Goal: Check status: Check status

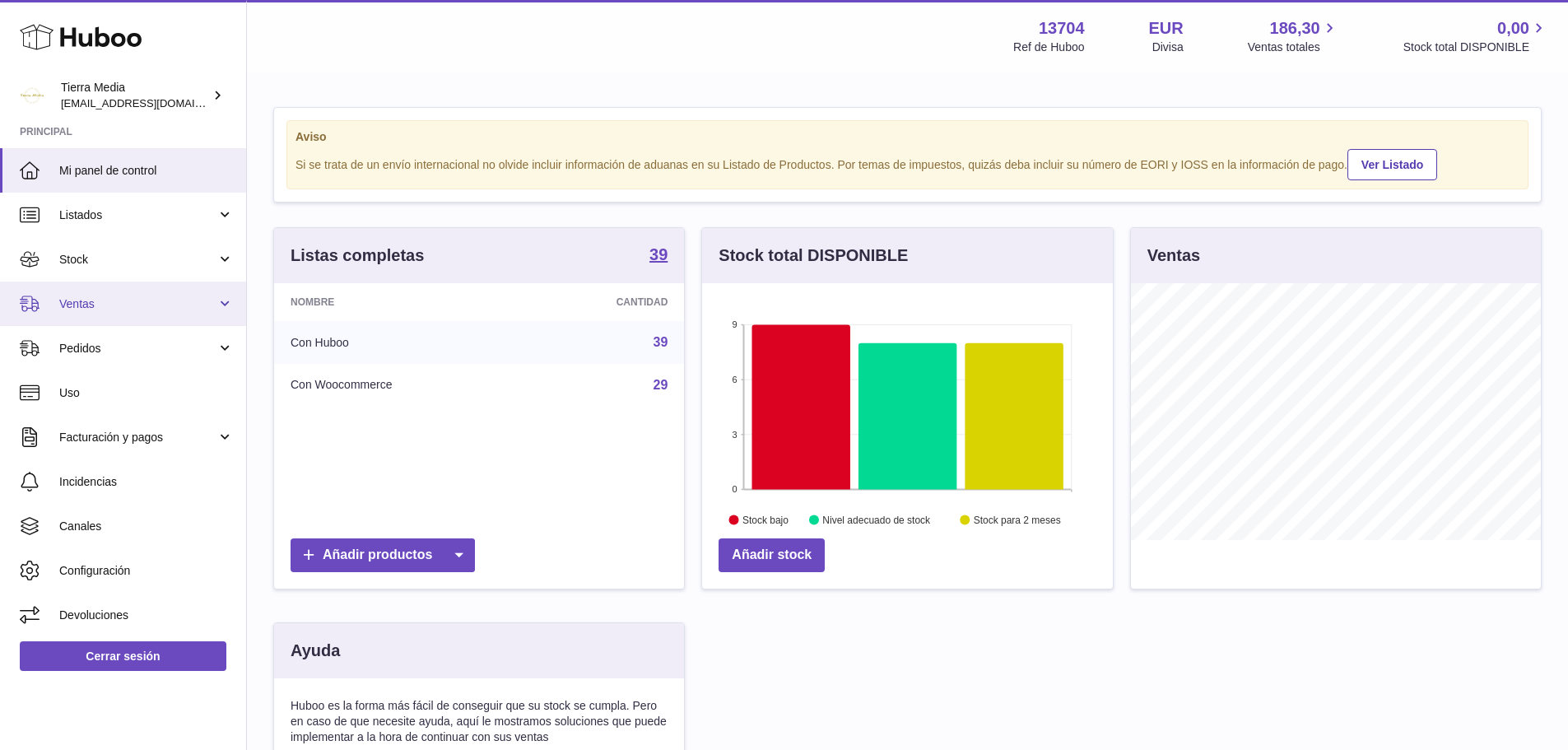
scroll to position [257, 411]
click at [121, 307] on span "Ventas" at bounding box center [137, 304] width 157 height 16
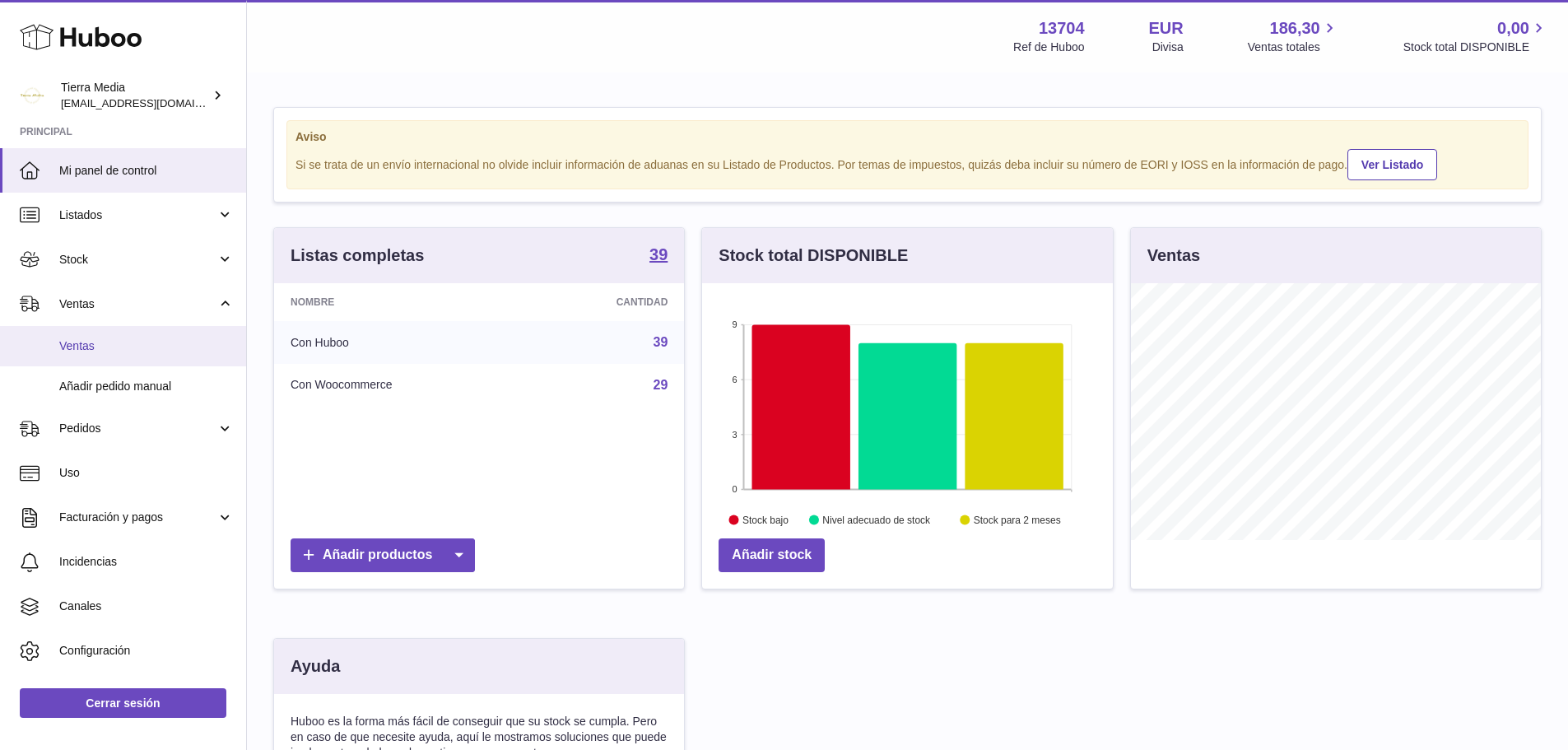
click at [115, 345] on span "Ventas" at bounding box center [147, 346] width 175 height 16
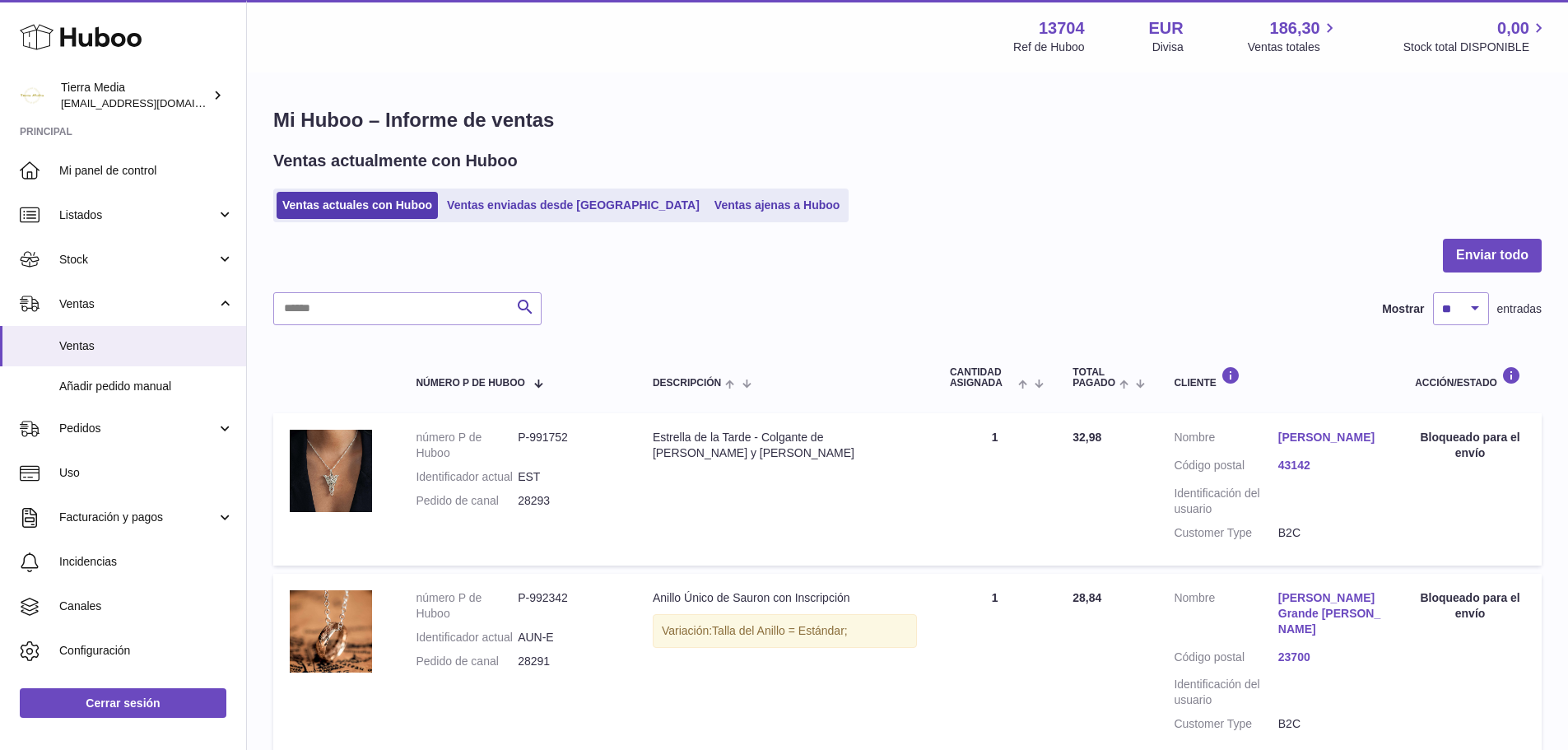
click at [523, 190] on ul "Ventas actuales con Huboo Ventas enviadas desde Huboo Ventas ajenas a Huboo" at bounding box center [560, 205] width 575 height 33
click at [529, 200] on link "Ventas enviadas desde Huboo" at bounding box center [573, 204] width 264 height 27
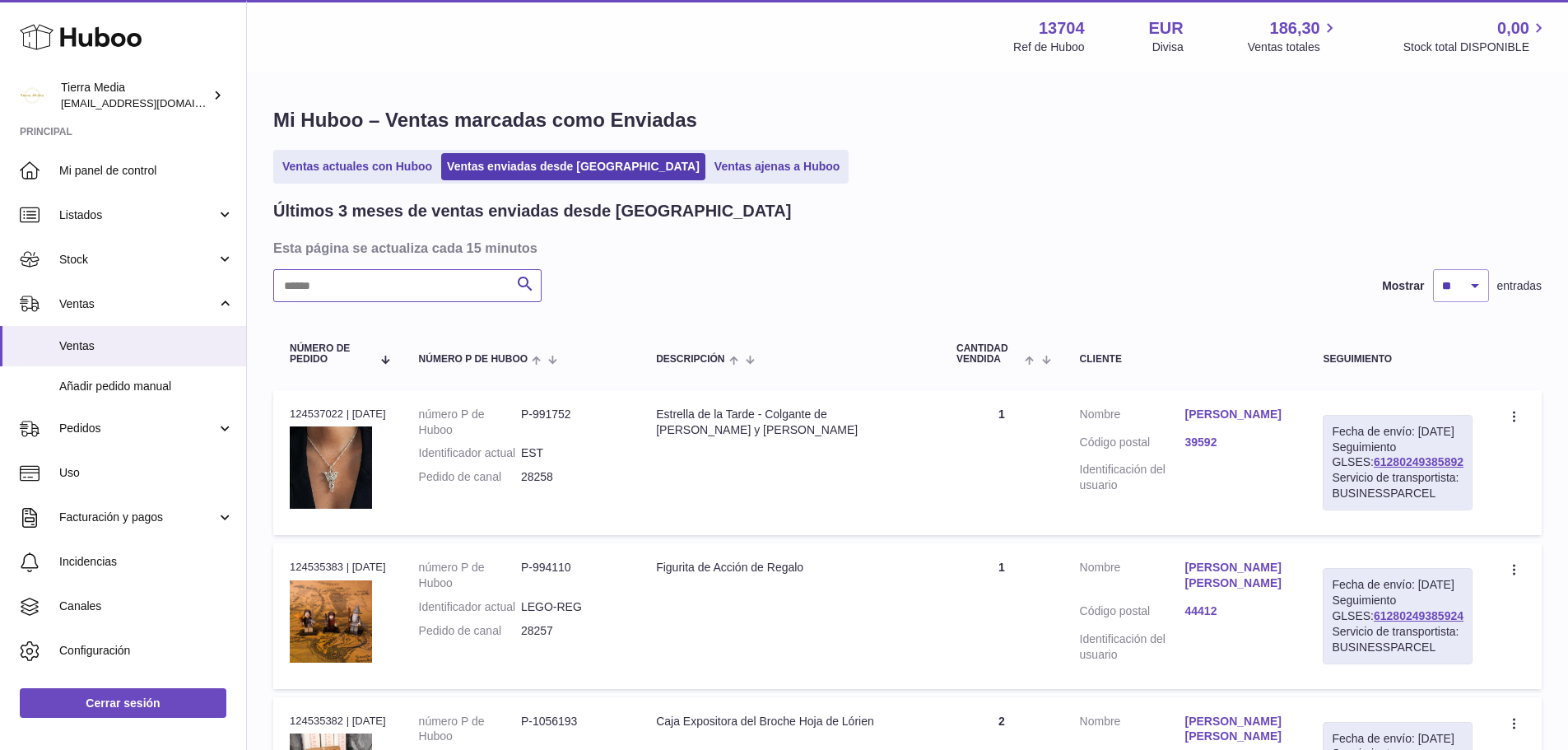
click at [456, 292] on input "text" at bounding box center [407, 285] width 268 height 33
paste input "**********"
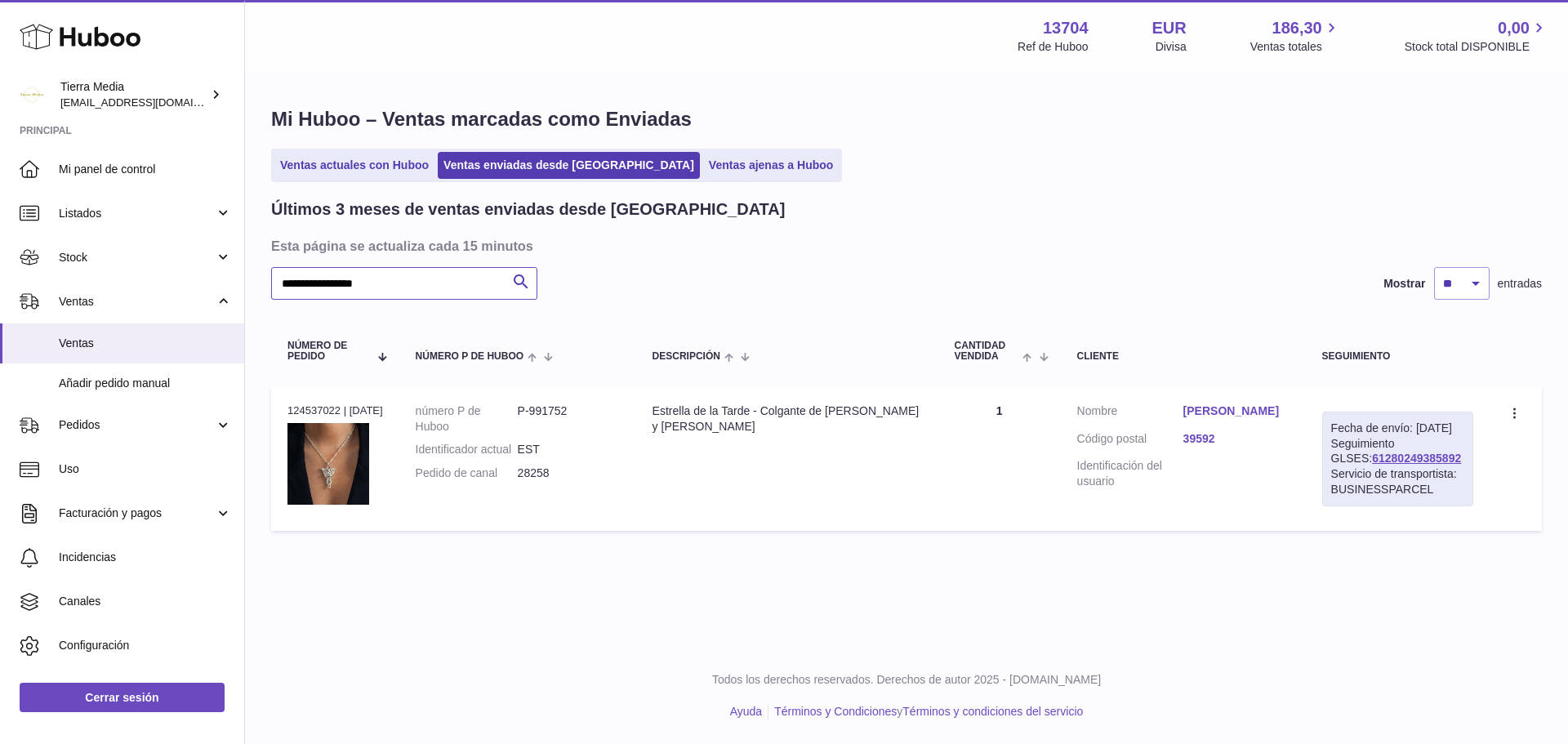
type input "**********"
click at [1203, 415] on link "[PERSON_NAME]" at bounding box center [1236, 411] width 106 height 16
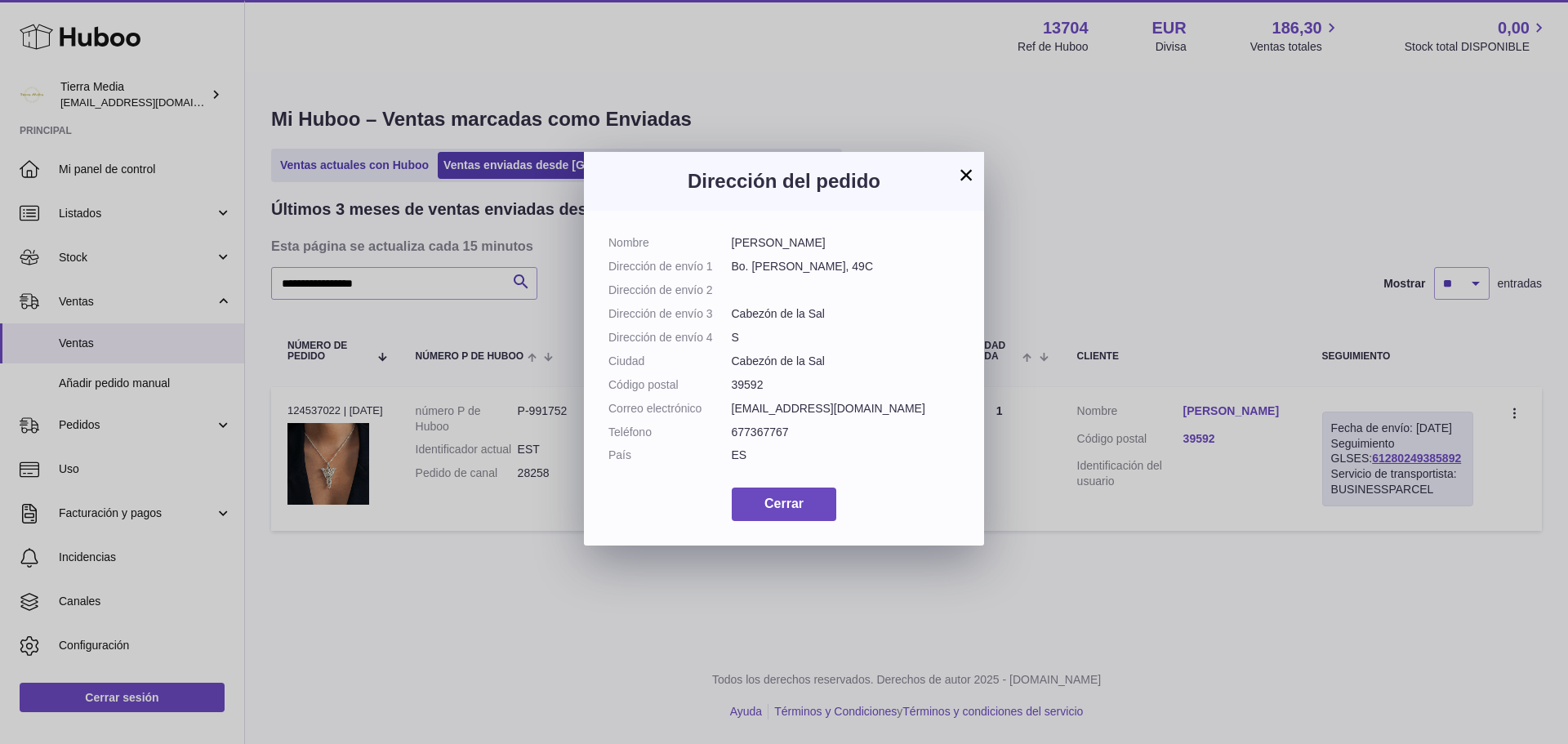
click at [969, 175] on button "×" at bounding box center [965, 174] width 19 height 19
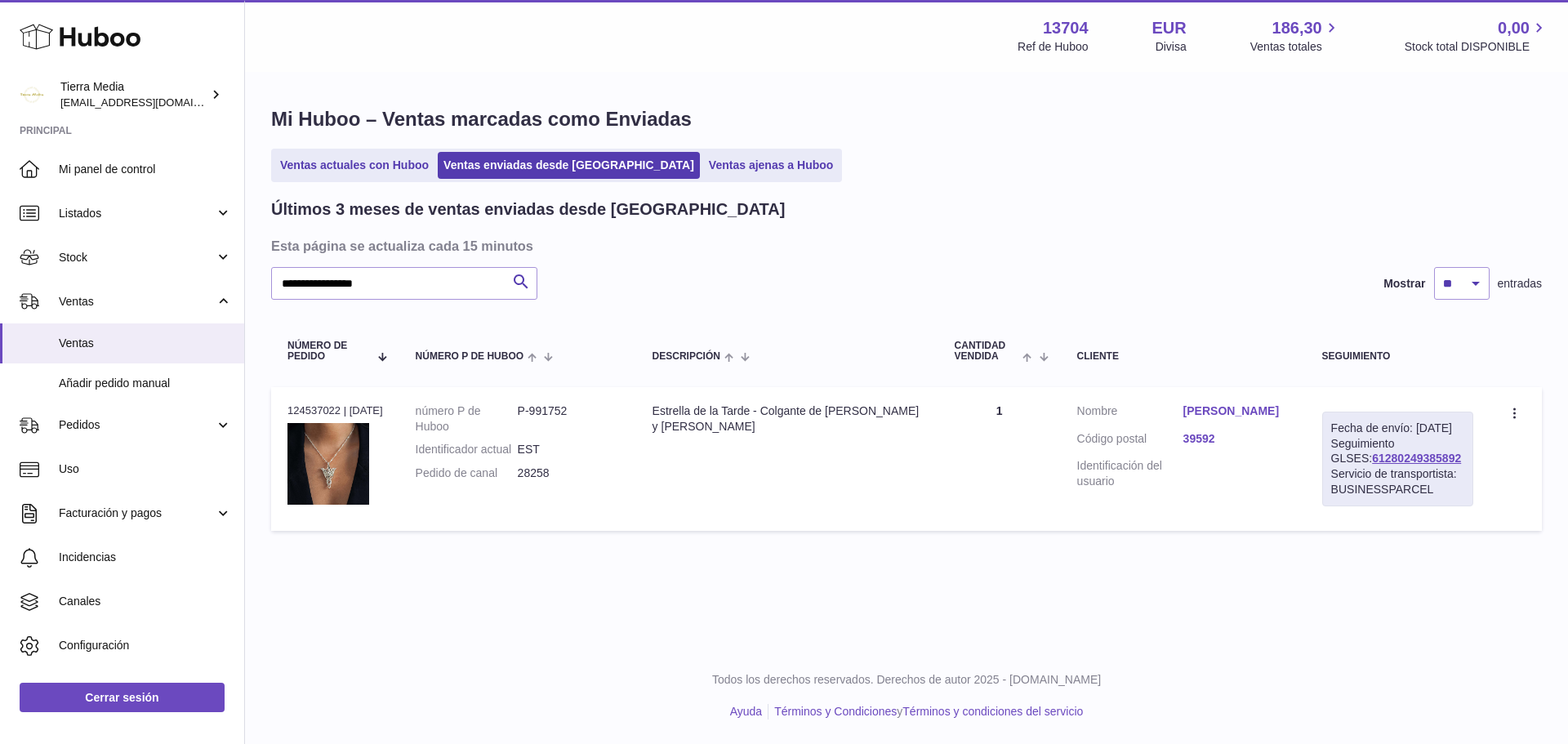
drag, startPoint x: 1436, startPoint y: 478, endPoint x: 1331, endPoint y: 477, distance: 105.0
click at [1331, 477] on div "Fecha de envío: [DATE] Seguimiento GLSES: 61280249385892 Servicio de transporti…" at bounding box center [1397, 459] width 151 height 95
copy link "61280249385892"
drag, startPoint x: 558, startPoint y: 493, endPoint x: 523, endPoint y: 490, distance: 35.1
click at [523, 481] on dd "28258" at bounding box center [569, 473] width 102 height 16
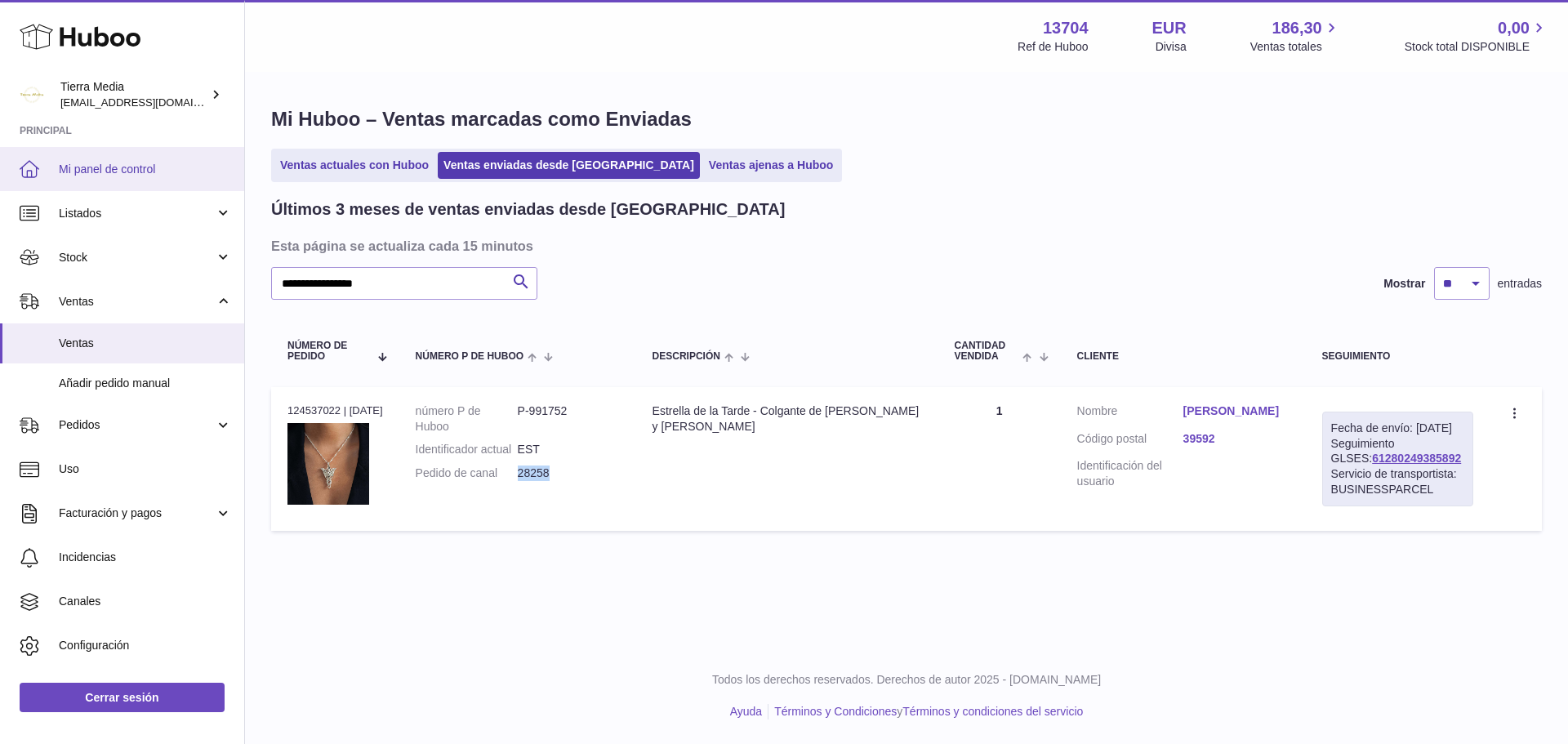
copy dd "28258"
click at [1239, 414] on link "[PERSON_NAME]" at bounding box center [1236, 411] width 106 height 16
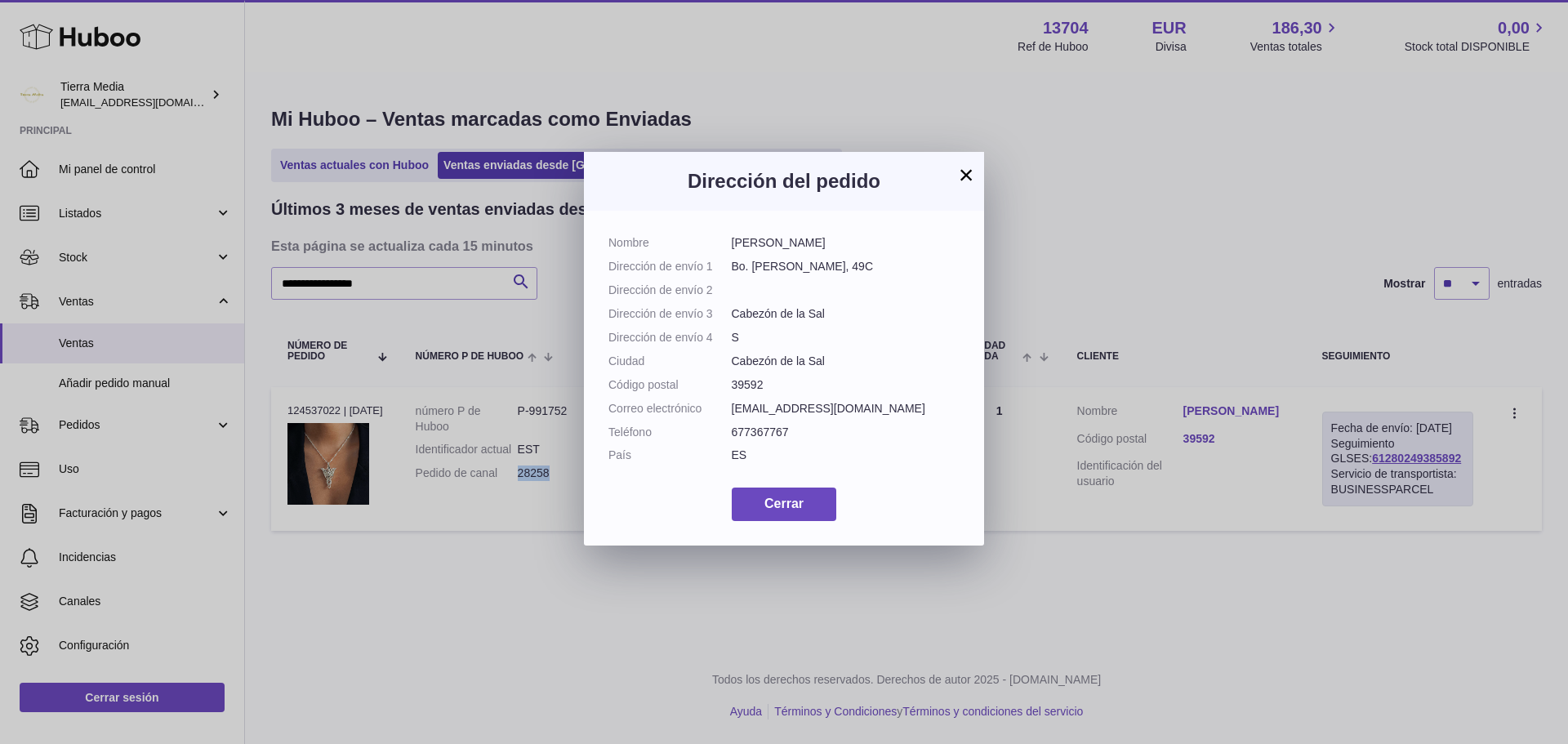
drag, startPoint x: 837, startPoint y: 242, endPoint x: 731, endPoint y: 245, distance: 106.0
click at [732, 244] on dd "[PERSON_NAME]" at bounding box center [846, 242] width 229 height 16
copy dd "[PERSON_NAME]"
